Goal: Use online tool/utility: Use online tool/utility

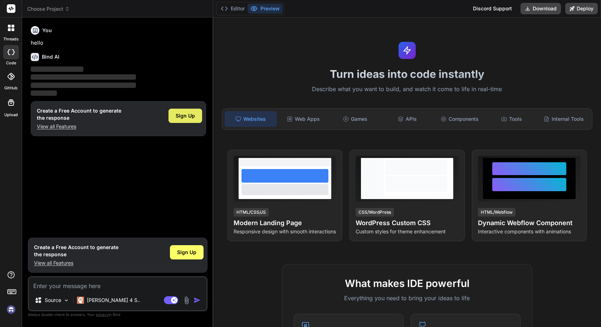
click at [179, 117] on span "Sign Up" at bounding box center [185, 115] width 19 height 7
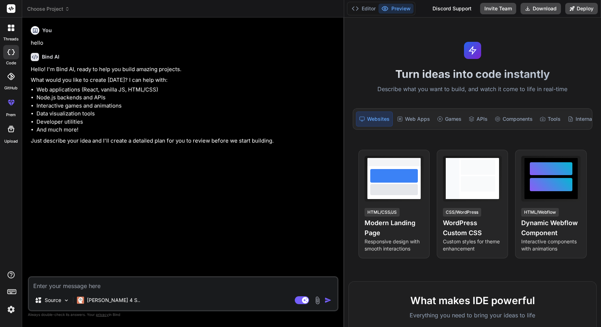
drag, startPoint x: 213, startPoint y: 147, endPoint x: 334, endPoint y: 140, distance: 121.4
click at [334, 140] on div "Bind AI Web Search Created with Pixso. Code Generator You hello Bind AI Hello! …" at bounding box center [183, 173] width 322 height 310
click at [98, 281] on textarea at bounding box center [183, 283] width 308 height 13
type textarea "x"
type textarea "i"
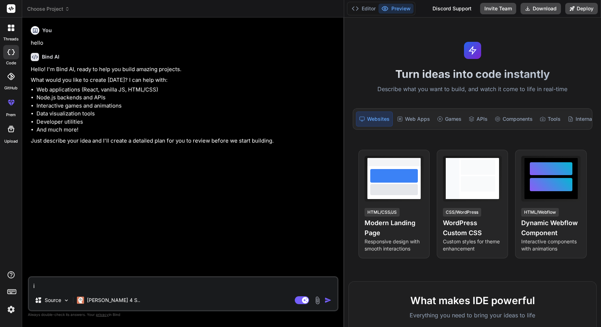
type textarea "x"
type textarea "i"
type textarea "x"
type textarea "i l"
type textarea "x"
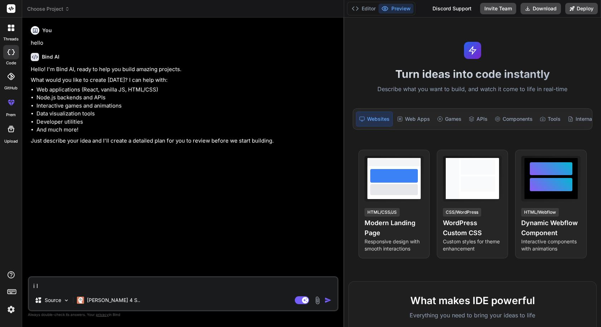
type textarea "i la"
type textarea "x"
type textarea "i lar"
type textarea "x"
type textarea "i [PERSON_NAME]"
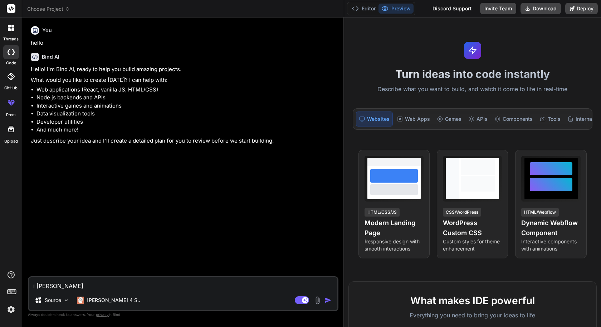
type textarea "x"
type textarea "i [PERSON_NAME]"
type textarea "x"
type textarea "i laread"
type textarea "x"
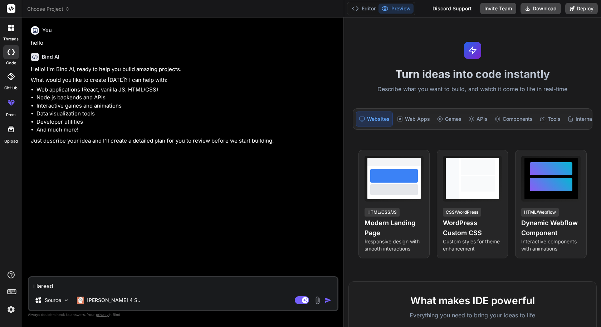
type textarea "i laready"
type textarea "x"
type textarea "i laready"
type textarea "x"
type textarea "i laready h"
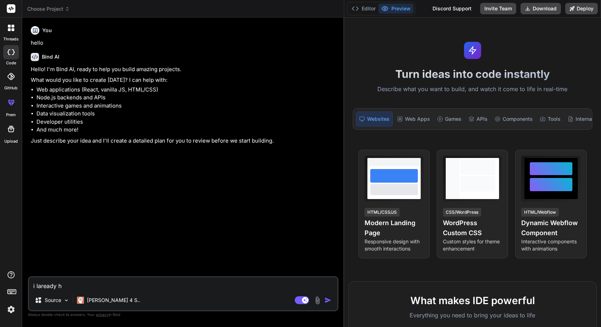
type textarea "x"
type textarea "i laready ha"
type textarea "x"
type textarea "i laready hav"
type textarea "x"
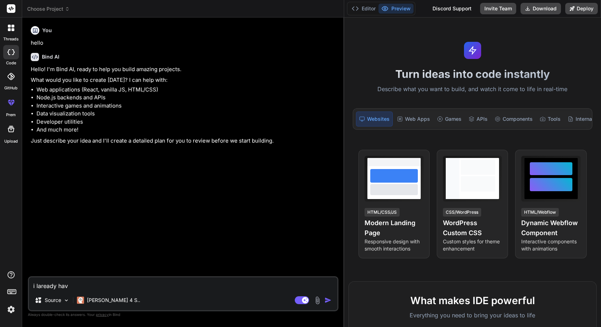
type textarea "i laready have"
type textarea "x"
type textarea "i laready have"
type textarea "x"
type textarea "i laready have a"
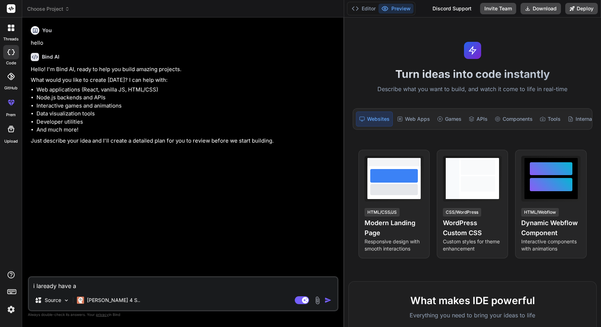
type textarea "x"
type textarea "i laready have ap"
type textarea "x"
type textarea "i laready have app"
type textarea "x"
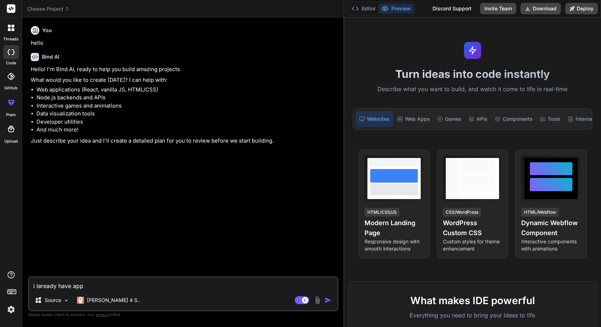
type textarea "i laready have appl"
type textarea "x"
type textarea "i laready have appli"
type textarea "x"
type textarea "i laready have applic"
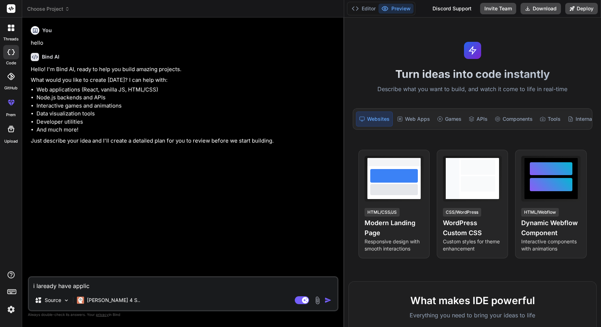
type textarea "x"
type textarea "i laready have applica"
type textarea "x"
type textarea "i laready have applicat"
type textarea "x"
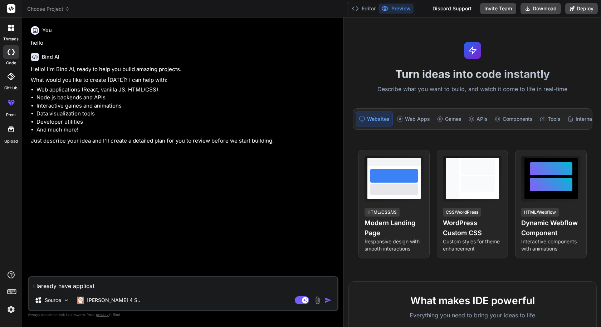
type textarea "i laready have applicati"
type textarea "x"
type textarea "i laready have applicatio"
type textarea "x"
type textarea "i laready have application"
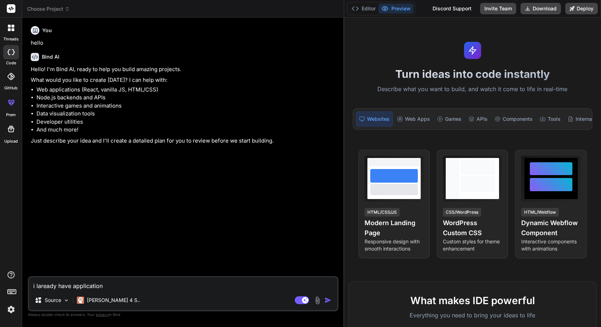
type textarea "x"
type textarea "i laready have application"
type textarea "x"
type textarea "i laready have application h"
type textarea "x"
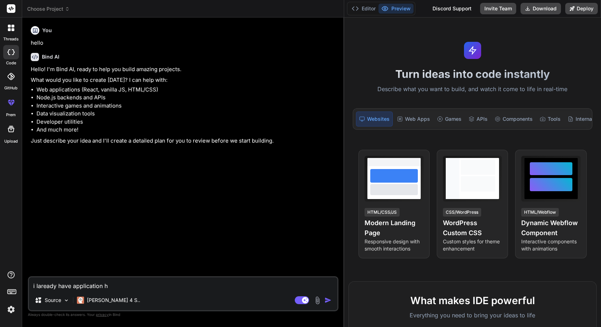
type textarea "i laready have application ho"
type textarea "x"
type textarea "i laready have application how"
type textarea "x"
type textarea "i laready have application how"
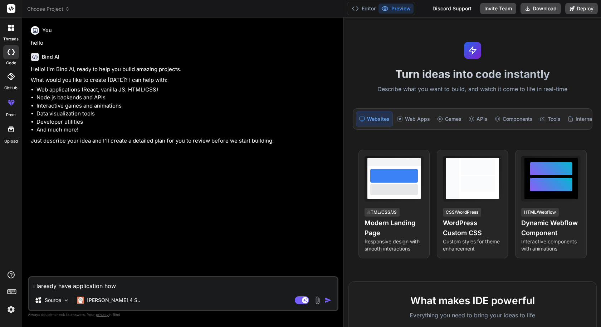
type textarea "x"
type textarea "i laready have application how ca"
type textarea "x"
type textarea "i laready have application how can"
type textarea "x"
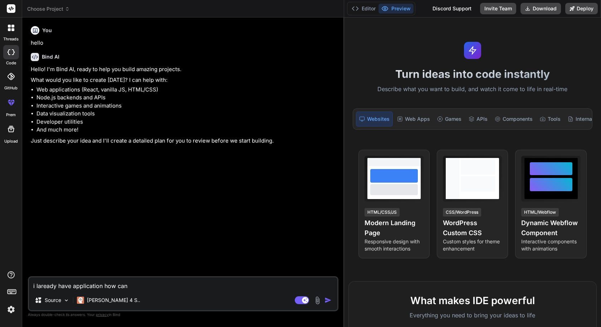
type textarea "i laready have application how can"
type textarea "x"
type textarea "i laready have application how can i"
type textarea "x"
type textarea "i laready have application how can i"
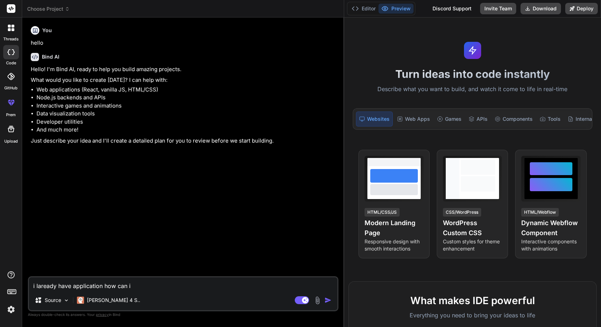
type textarea "x"
type textarea "i laready have application how can i"
type textarea "x"
type textarea "i laready have application how can i"
type textarea "x"
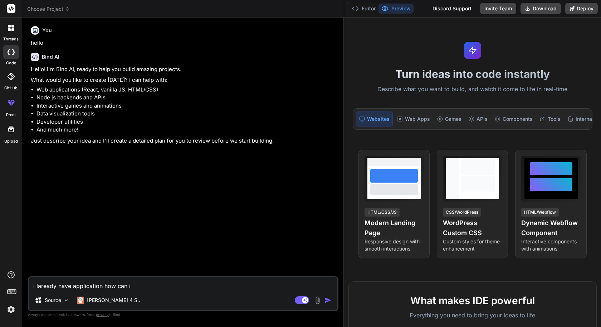
type textarea "i laready have application how can i g"
type textarea "x"
type textarea "i laready have application how can i gi"
type textarea "x"
type textarea "i laready have application how can i giv"
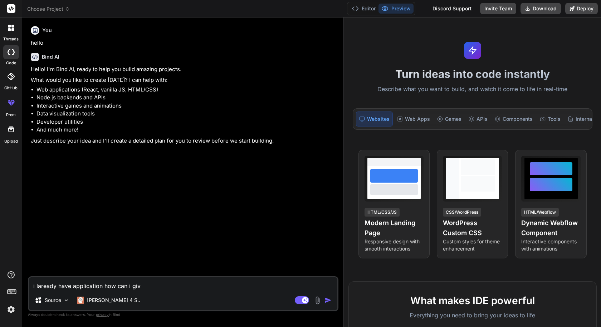
type textarea "x"
type textarea "i laready have application how can i give"
type textarea "x"
type textarea "i laready have application how can i give"
type textarea "x"
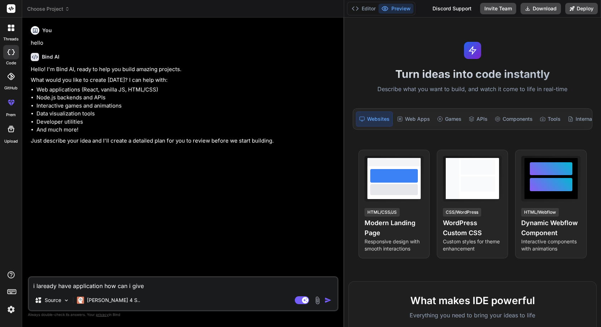
type textarea "i laready have application how can i give t"
type textarea "x"
type textarea "i laready have application how can i give to"
type textarea "x"
type textarea "i laready have application how can i give to"
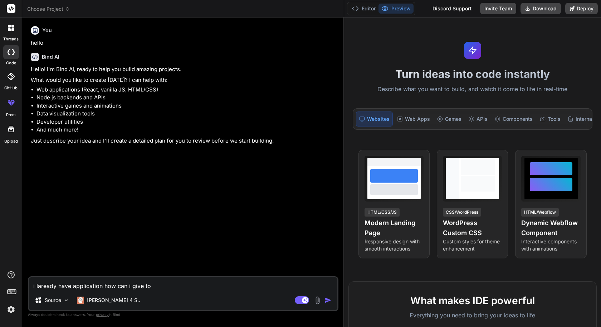
type textarea "x"
type textarea "i laready have application how can i give to u"
type textarea "x"
type textarea "i laready have application how can i give to us"
type textarea "x"
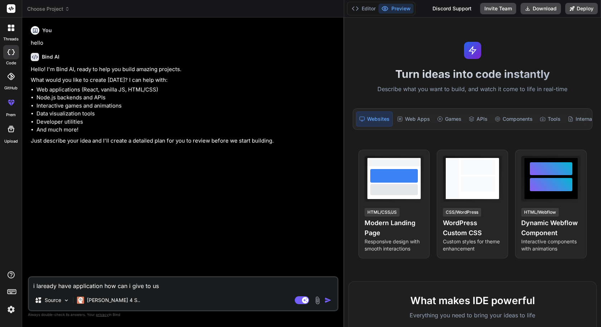
type textarea "i laready have application how can i give to use"
type textarea "x"
type textarea "i laready have application how can i give to use"
type textarea "x"
type textarea "i laready have application how can i give to use s"
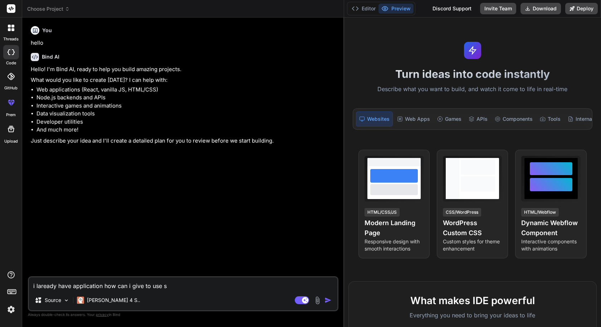
type textarea "x"
type textarea "i laready have application how can i give to use so"
type textarea "x"
type textarea "i laready have application how can i give to use so"
type textarea "x"
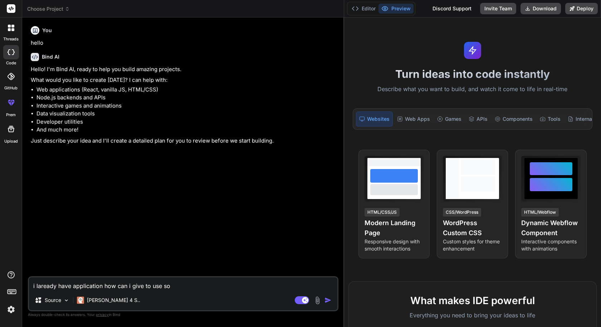
type textarea "i laready have application how can i give to use so y"
type textarea "x"
type textarea "i laready have application how can i give to use so yo"
type textarea "x"
type textarea "i laready have application how can i give to use so you"
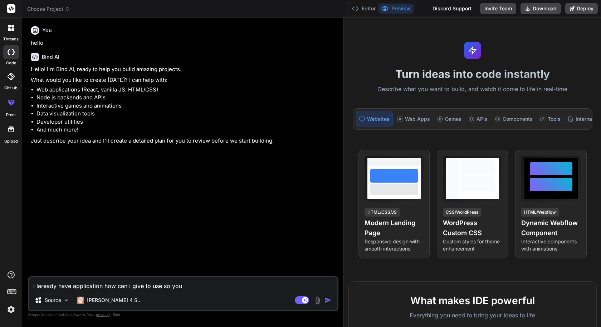
type textarea "x"
type textarea "i laready have application how can i give to use so you"
type textarea "x"
type textarea "i laready have application how can i give to use so you c"
type textarea "x"
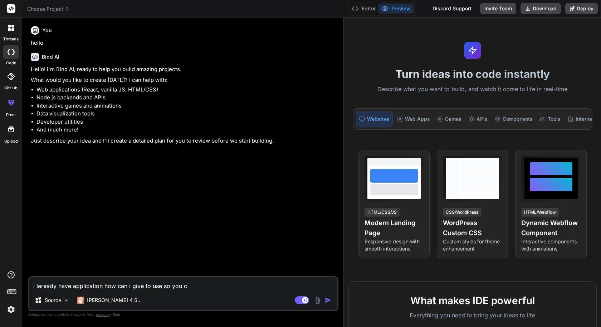
type textarea "i laready have application how can i give to use so you ca"
type textarea "x"
type textarea "i laready have application how can i give to use so you can"
type textarea "x"
type textarea "i laready have application how can i give to use so you can"
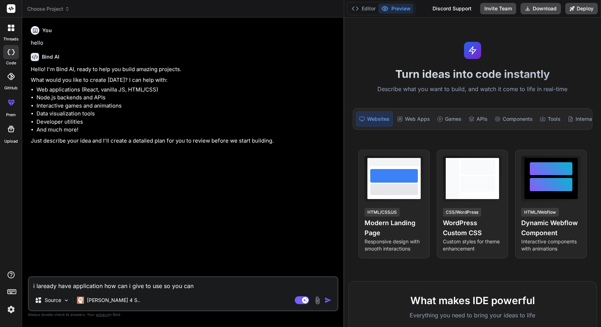
type textarea "x"
type textarea "i laready have application how can i give to use so you can g"
type textarea "x"
type textarea "i laready have application how can i give to use so you can go"
type textarea "x"
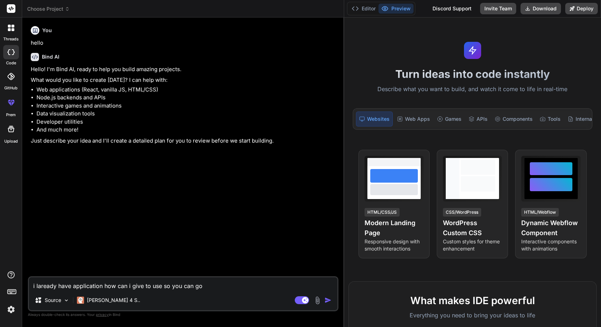
type textarea "i laready have application how can i give to use so you can go"
type textarea "x"
type textarea "i laready have application how can i give to use so you can go t"
type textarea "x"
type textarea "i laready have application how can i give to use so you can go th"
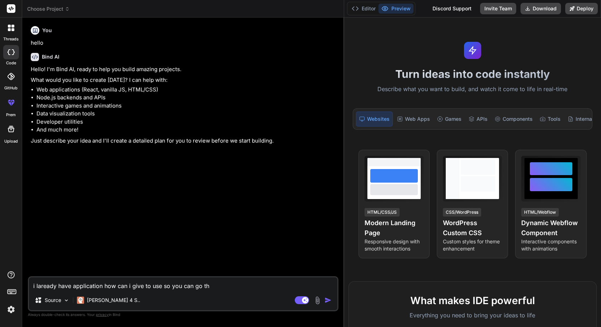
type textarea "x"
type textarea "i laready have application how can i give to use so you can go thr"
type textarea "x"
type textarea "i laready have application how can i give to use so you can go thro"
type textarea "x"
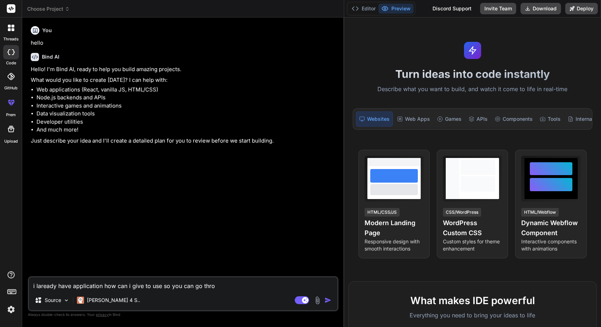
type textarea "i laready have application how can i give to use so you can go throu"
type textarea "x"
type textarea "i laready have application how can i give to use so you can go throug"
type textarea "x"
type textarea "i laready have application how can i give to use so you can go through"
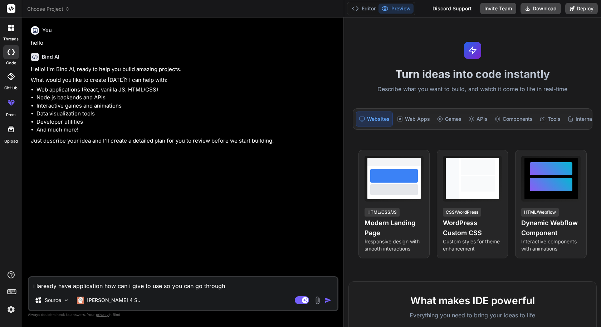
type textarea "x"
type textarea "i laready have application how can i give to use so you can go through"
type textarea "x"
type textarea "i laready have application how can i give to use so you can go through t"
type textarea "x"
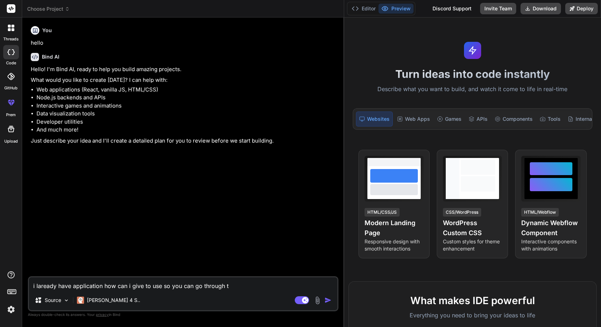
type textarea "i laready have application how can i give to use so you can go through th"
type textarea "x"
type textarea "i laready have application how can i give to use so you can go through the"
type textarea "x"
type textarea "i laready have application how can i give to use so you can go through the"
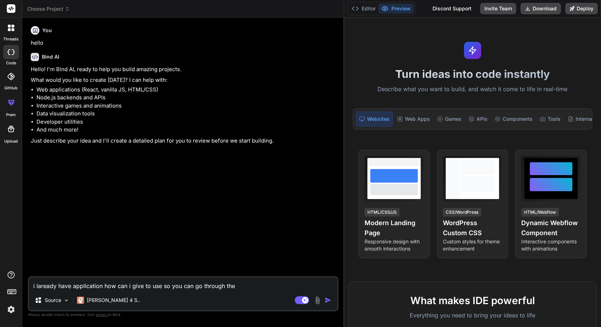
type textarea "x"
type textarea "i laready have application how can i give to use so you can go through the e"
type textarea "x"
type textarea "i laready have application how can i give to use so you can go through the en"
type textarea "x"
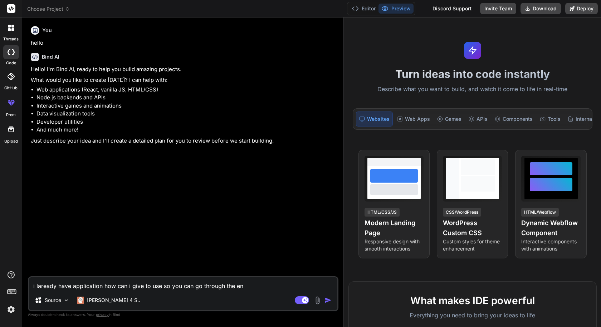
type textarea "i laready have application how can i give to use so you can go through the ent"
type textarea "x"
type textarea "i laready have application how can i give to use so you can go through the enti"
type textarea "x"
type textarea "i laready have application how can i give to use so you can go through the entir"
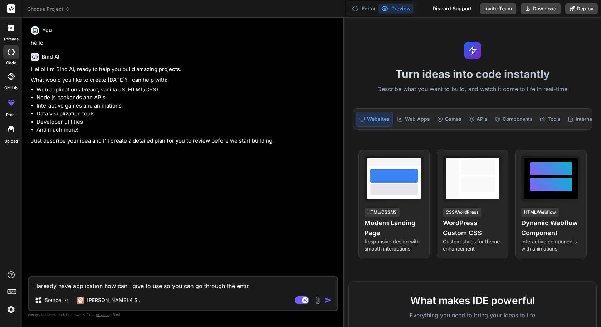
type textarea "x"
type textarea "i laready have application how can i give to use so you can go through the enti…"
type textarea "x"
type textarea "i laready have application how can i give to use so you can go through the enti…"
type textarea "x"
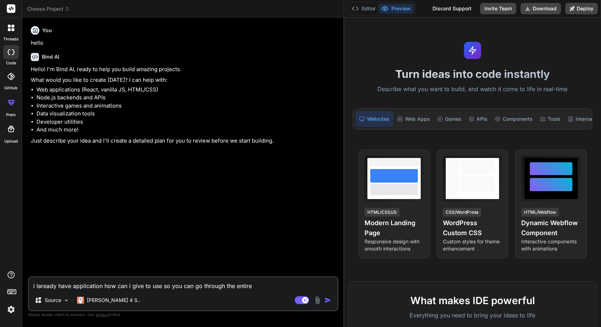
type textarea "i laready have application how can i give to use so you can go through the enti…"
type textarea "x"
type textarea "i laready have application how can i give to use so you can go through the enti…"
type textarea "x"
type textarea "i laready have application how can i give to use so you can go through the enti…"
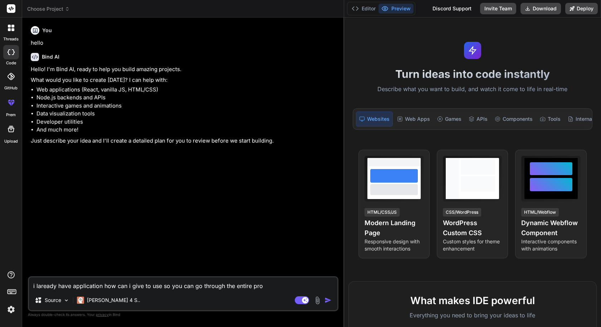
type textarea "x"
type textarea "i laready have application how can i give to use so you can go through the enti…"
type textarea "x"
type textarea "i laready have application how can i give to use so you can go through the enti…"
type textarea "x"
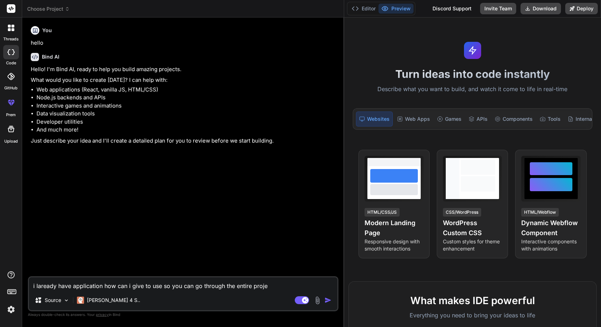
type textarea "i laready have application how can i give to use so you can go through the enti…"
type textarea "x"
type textarea "i laready have application how can i give to use so you can go through the enti…"
type textarea "x"
type textarea "i laready have application how can i give to use so you can go through the enti…"
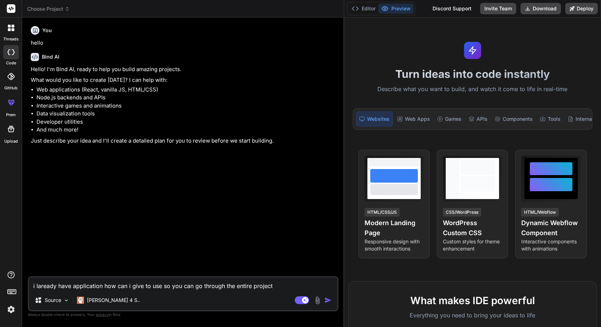
type textarea "x"
type textarea "i laready have application how can i give to use so you can go through the enti…"
type textarea "x"
type textarea "i laready have application how can i give to use so you can go through the enti…"
type textarea "x"
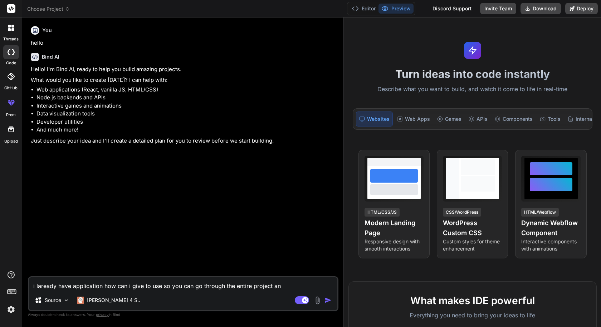
type textarea "i laready have application how can i give to use so you can go through the enti…"
type textarea "x"
type textarea "i laready have application how can i give to use so you can go through the enti…"
type textarea "x"
type textarea "i laready have application how can i give to use so you can go through the enti…"
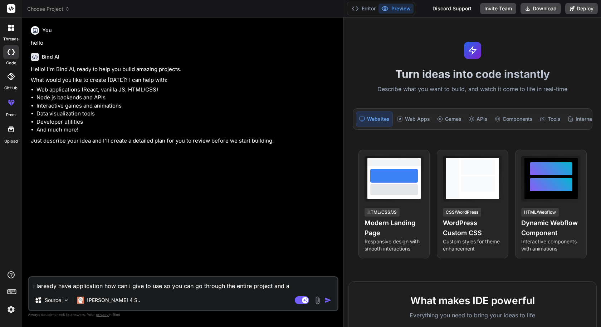
type textarea "x"
type textarea "i laready have application how can i give to use so you can go through the enti…"
type textarea "x"
type textarea "i laready have application how can i give to use so you can go through the enti…"
type textarea "x"
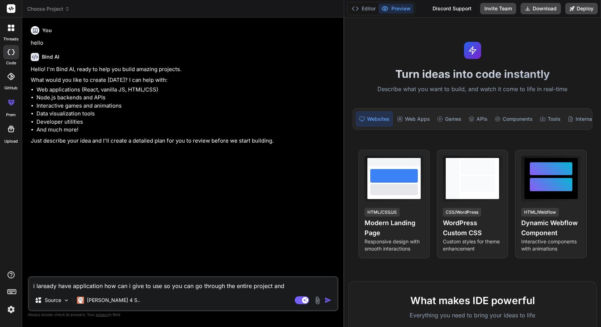
type textarea "i laready have application how can i give to use so you can go through the enti…"
type textarea "x"
type textarea "i laready have application how can i give to use so you can go through the enti…"
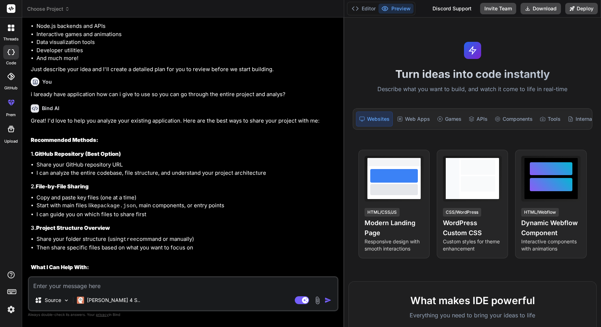
scroll to position [107, 0]
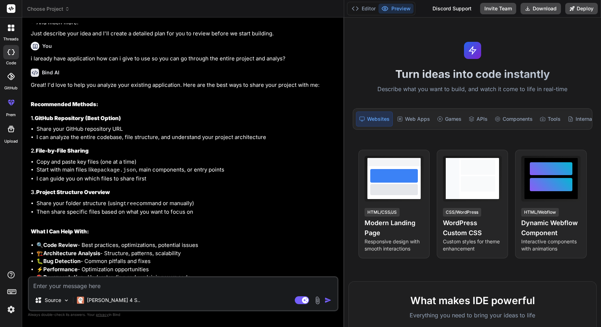
click at [125, 287] on textarea at bounding box center [183, 283] width 308 height 13
paste textarea "[URL][DOMAIN_NAME]"
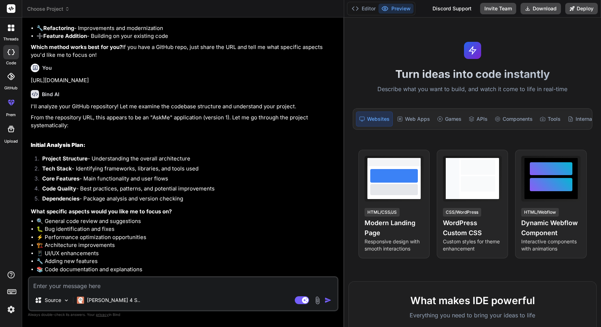
scroll to position [384, 0]
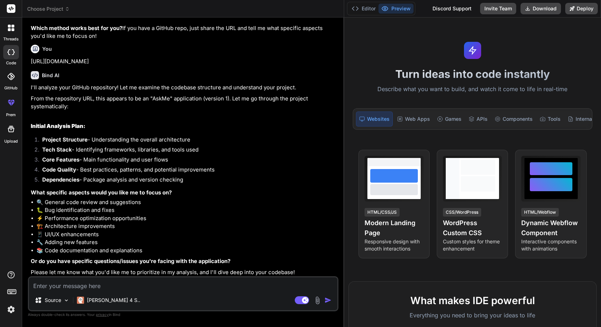
click at [108, 283] on textarea at bounding box center [183, 283] width 308 height 13
click at [162, 278] on textarea at bounding box center [183, 283] width 308 height 13
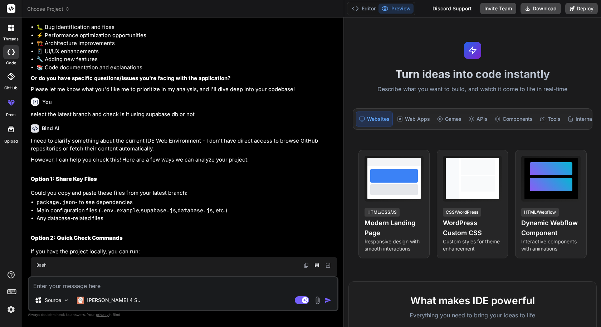
scroll to position [601, 0]
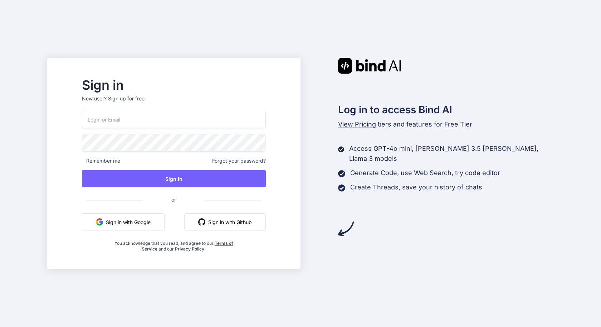
click at [151, 222] on button "Sign in with Google" at bounding box center [123, 221] width 83 height 17
